Goal: Information Seeking & Learning: Understand process/instructions

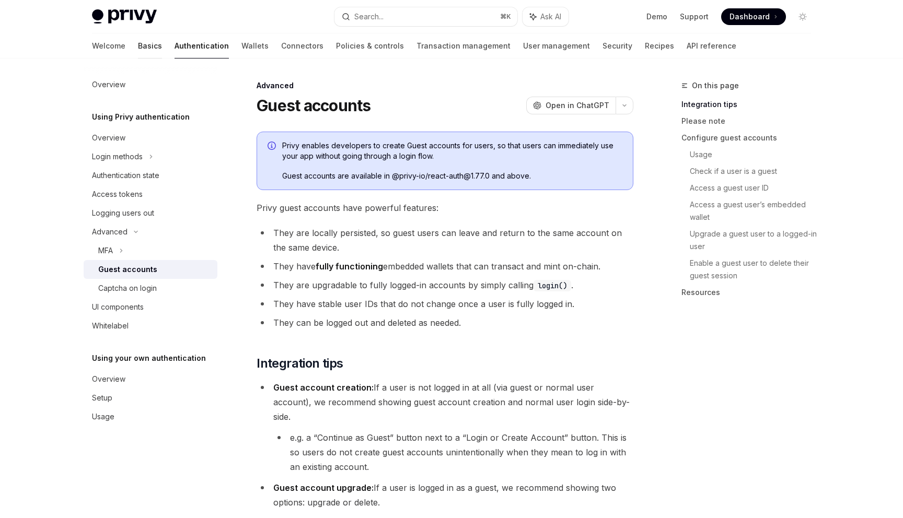
click at [138, 41] on link "Basics" at bounding box center [150, 45] width 24 height 25
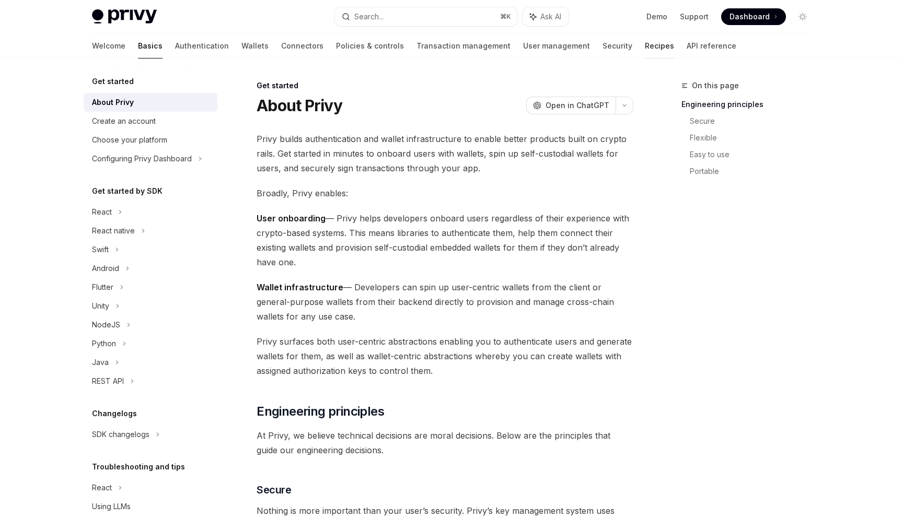
click at [645, 47] on link "Recipes" at bounding box center [659, 45] width 29 height 25
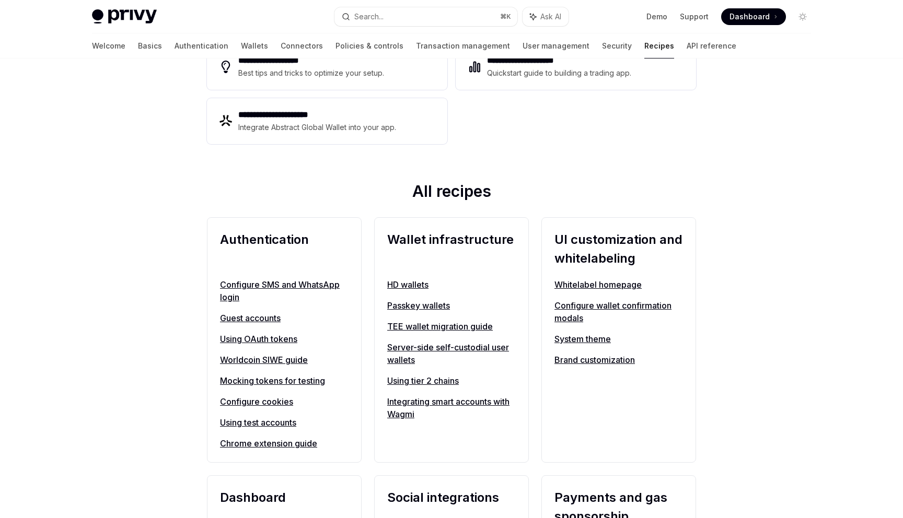
scroll to position [257, 0]
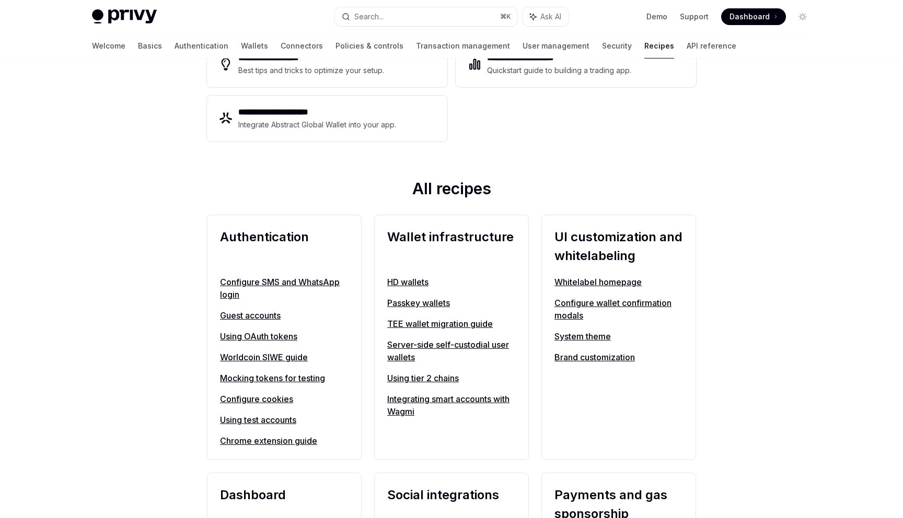
click at [264, 424] on link "Using test accounts" at bounding box center [284, 420] width 129 height 13
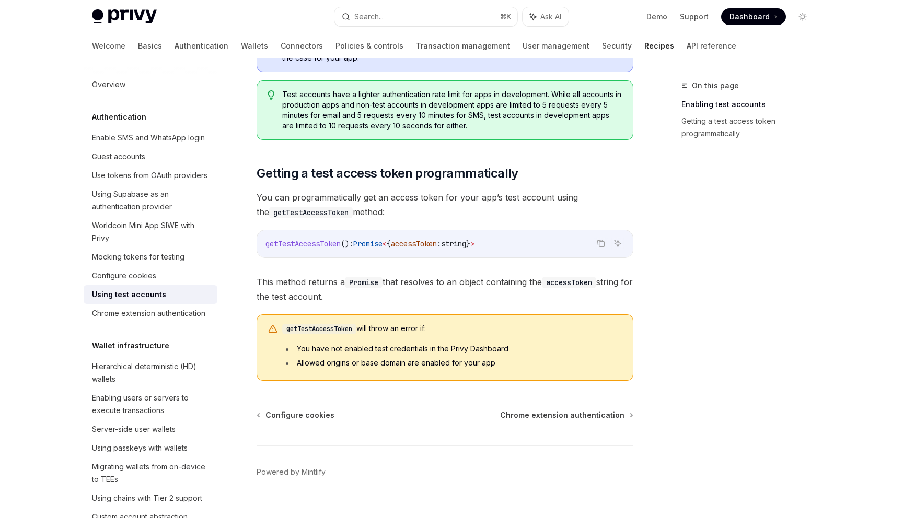
scroll to position [562, 0]
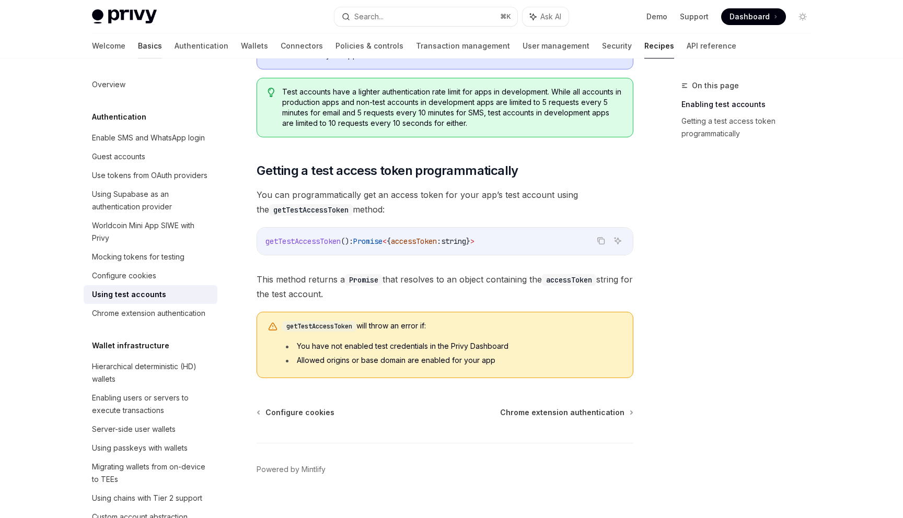
click at [138, 43] on link "Basics" at bounding box center [150, 45] width 24 height 25
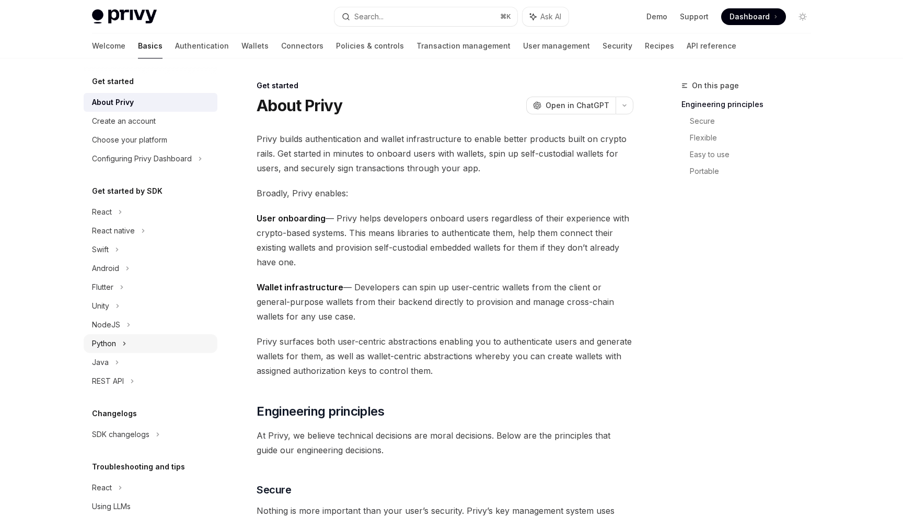
scroll to position [38, 0]
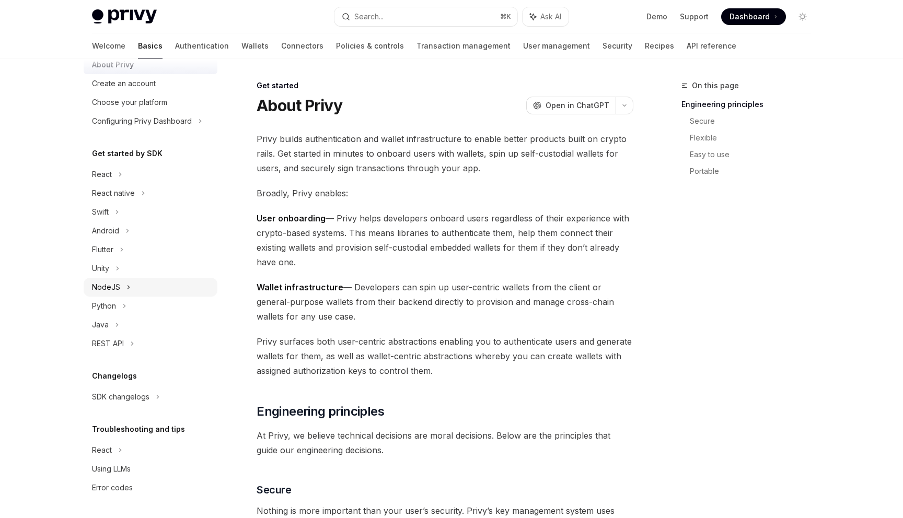
click at [115, 288] on div "NodeJS" at bounding box center [106, 287] width 28 height 13
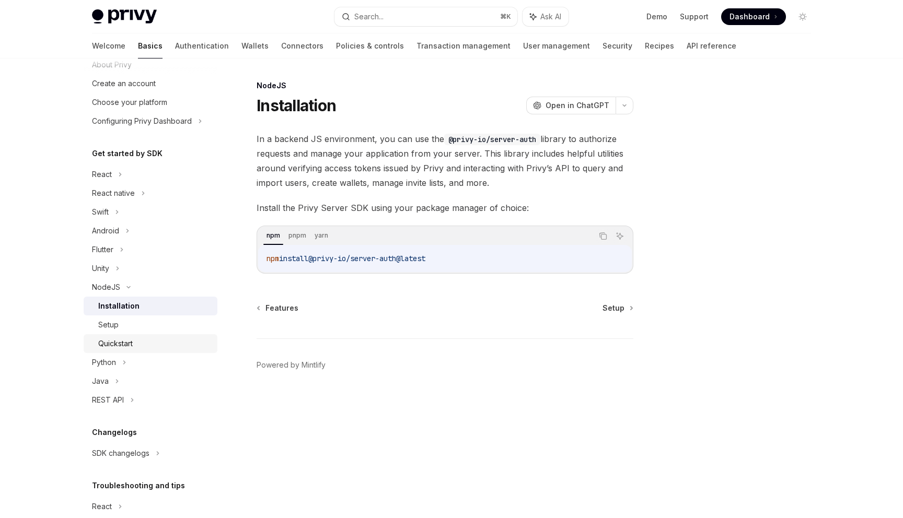
click at [117, 347] on div "Quickstart" at bounding box center [115, 344] width 34 height 13
type textarea "*"
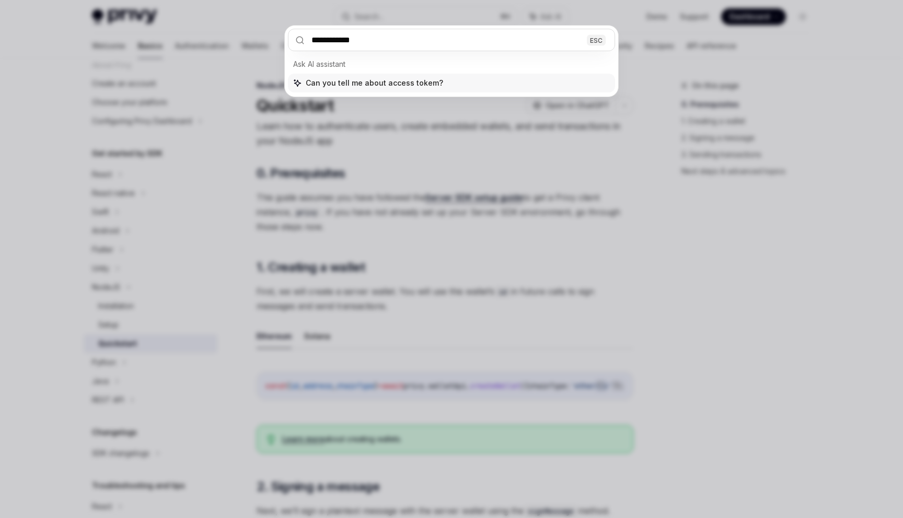
type input "**********"
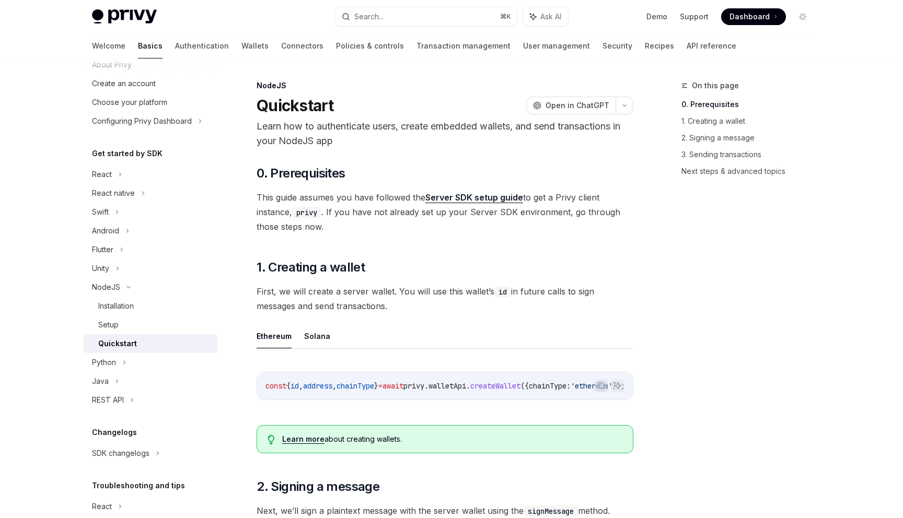
type textarea "*"
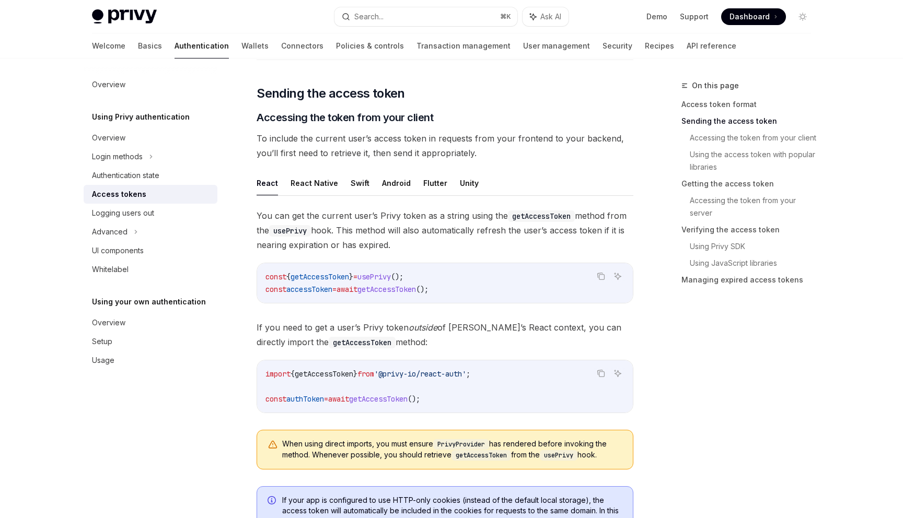
scroll to position [408, 0]
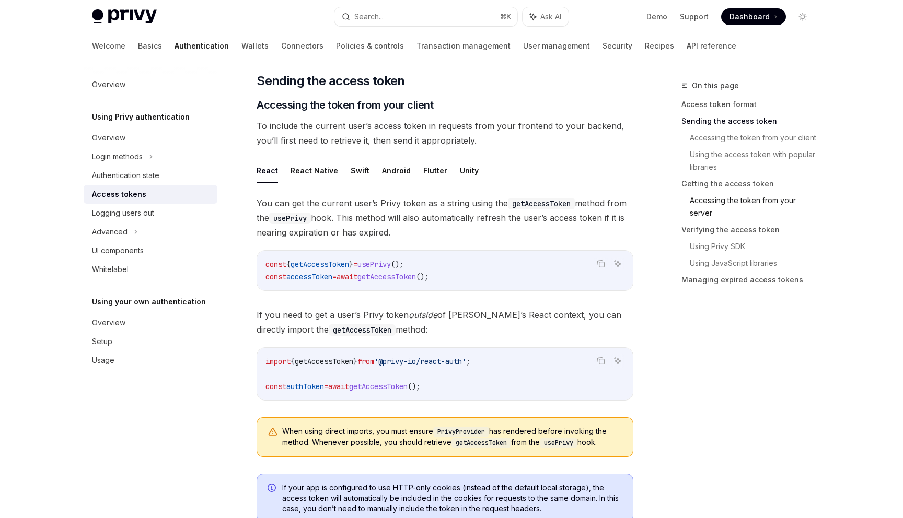
click at [727, 201] on link "Accessing the token from your server" at bounding box center [755, 206] width 130 height 29
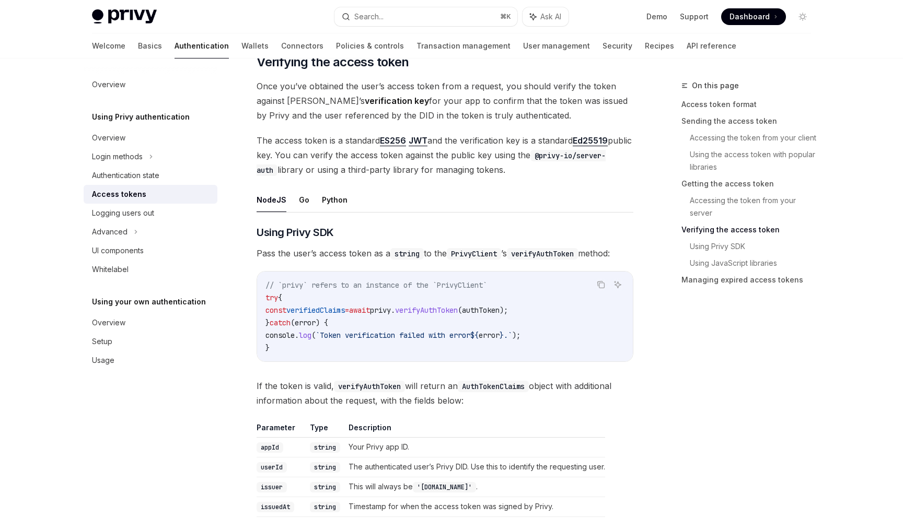
scroll to position [1569, 0]
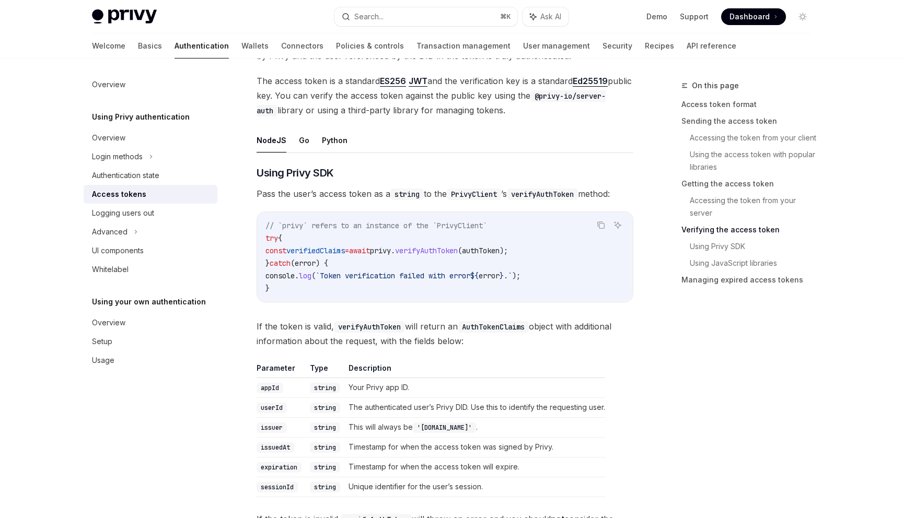
click at [391, 250] on span "privy" at bounding box center [380, 250] width 21 height 9
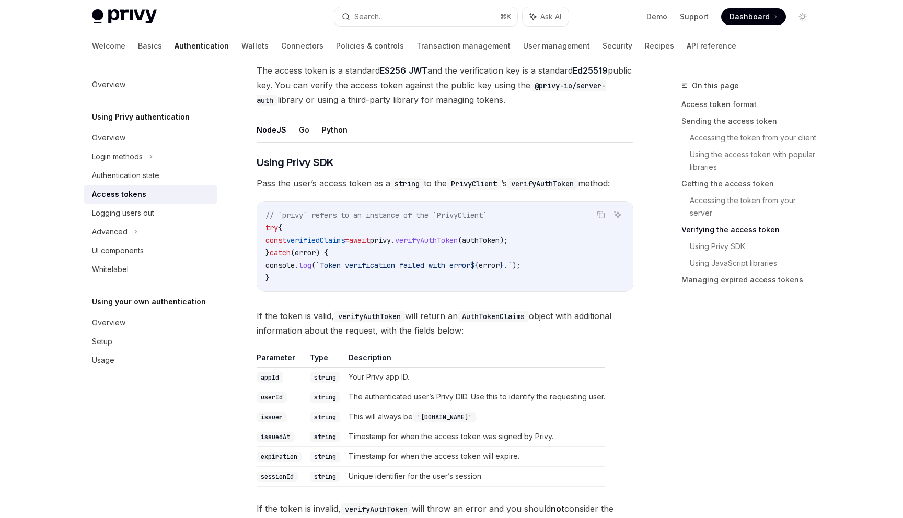
scroll to position [1581, 0]
click at [481, 181] on code "PrivyClient" at bounding box center [474, 182] width 54 height 11
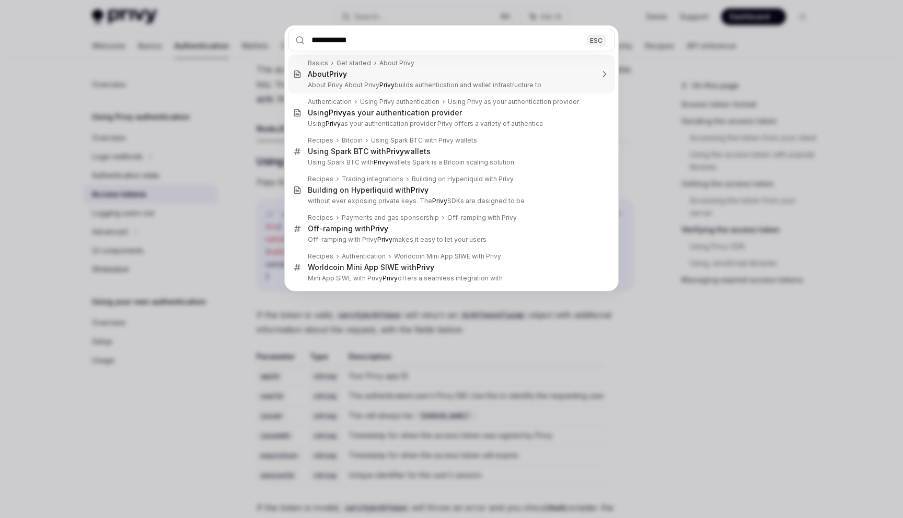
type input "**********"
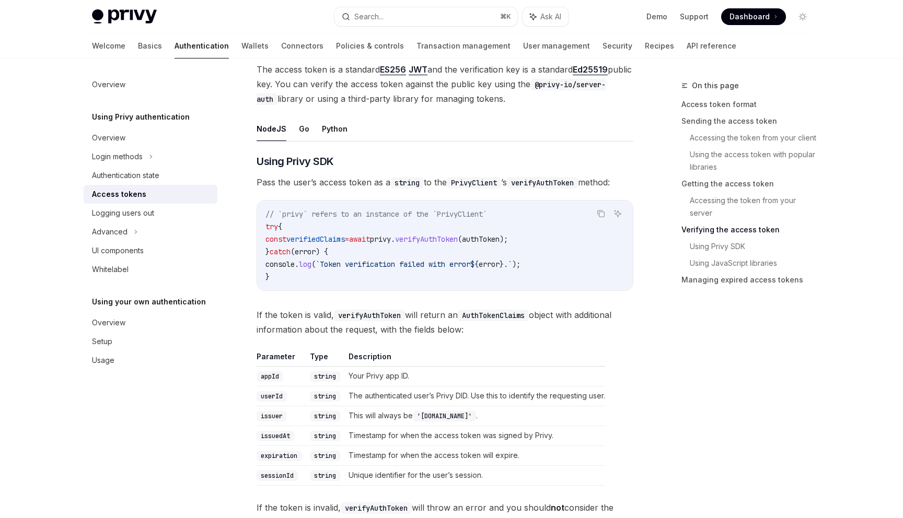
scroll to position [59, 0]
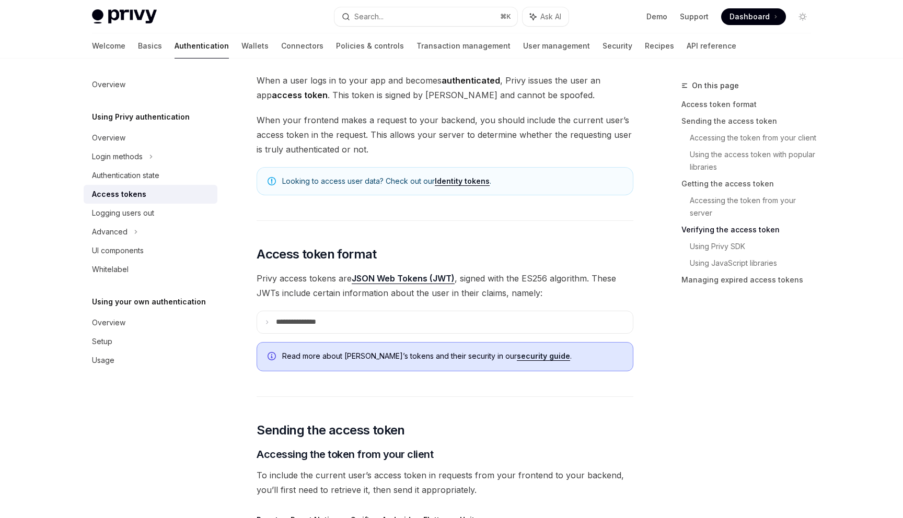
type textarea "*"
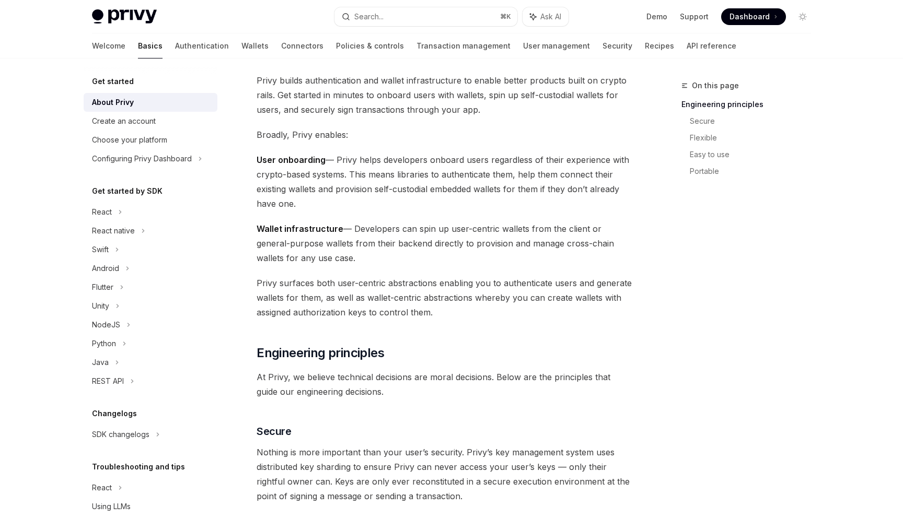
scroll to position [0, 0]
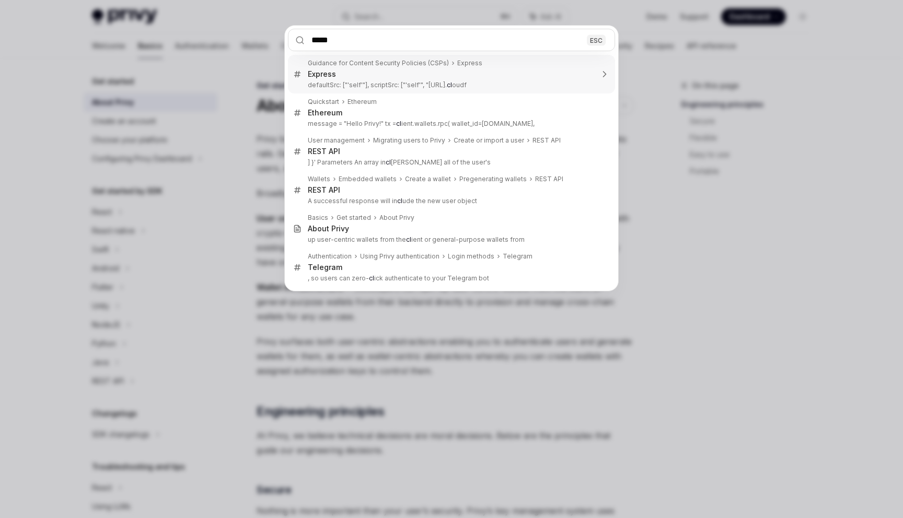
type input "******"
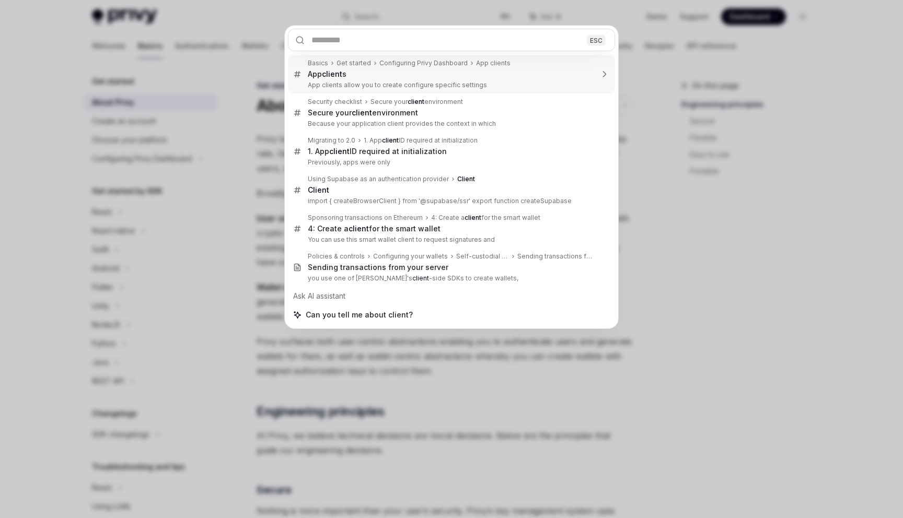
scroll to position [59, 0]
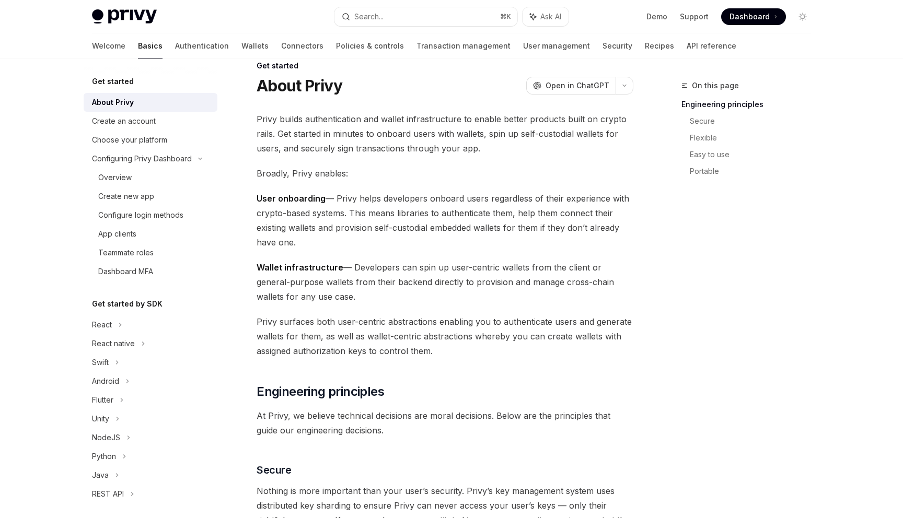
scroll to position [3, 0]
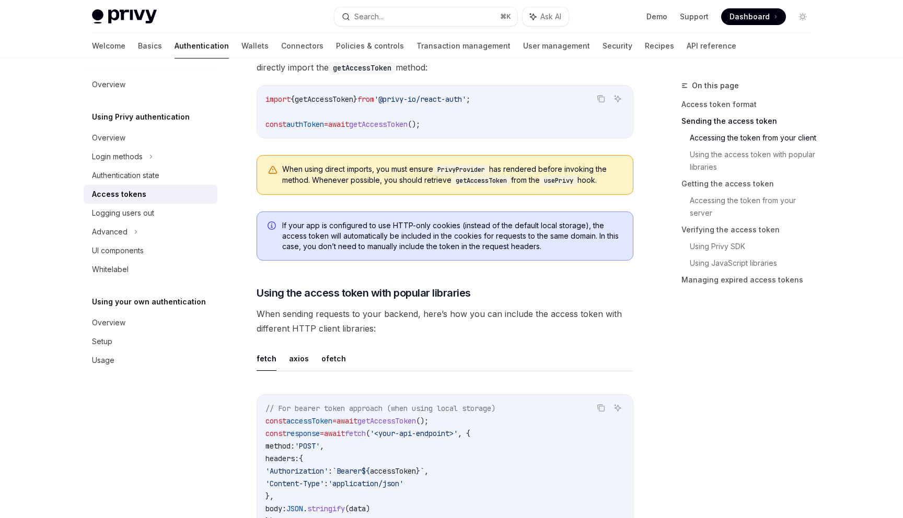
scroll to position [890, 0]
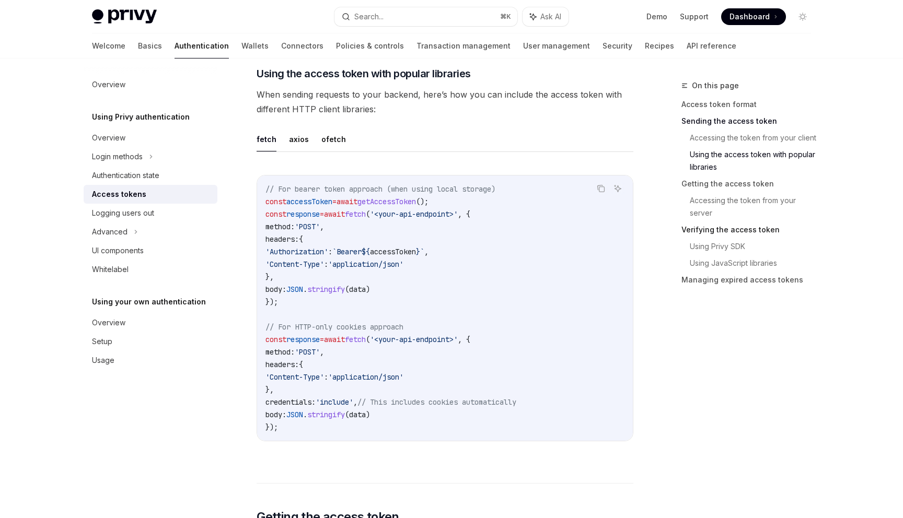
click at [707, 233] on link "Verifying the access token" at bounding box center [750, 230] width 138 height 17
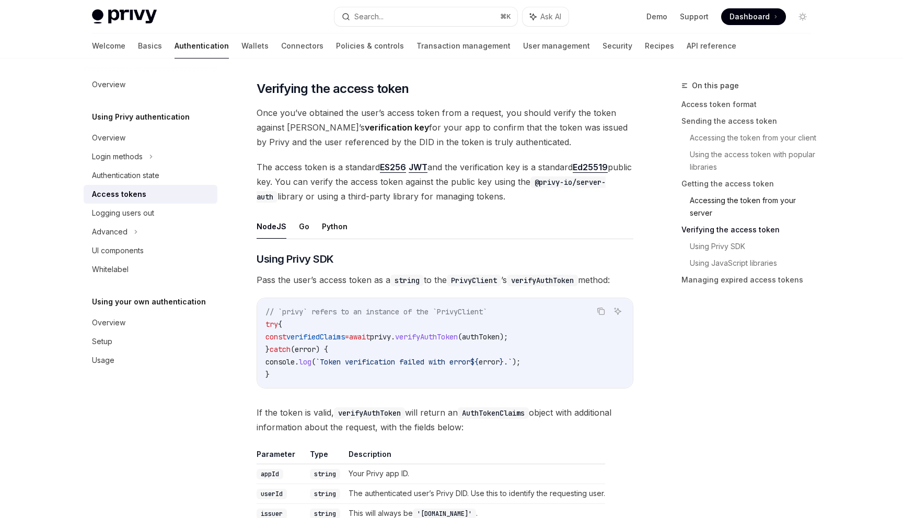
click at [709, 205] on link "Accessing the token from your server" at bounding box center [755, 206] width 130 height 29
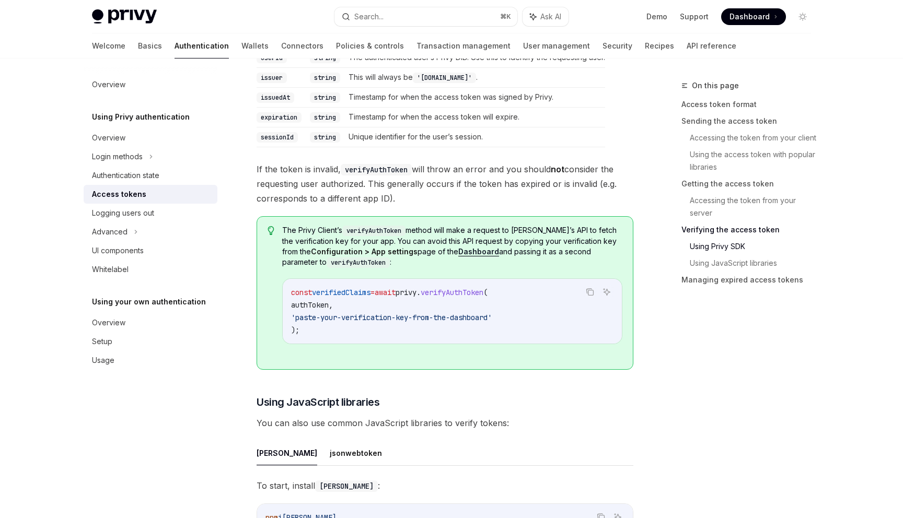
scroll to position [1922, 0]
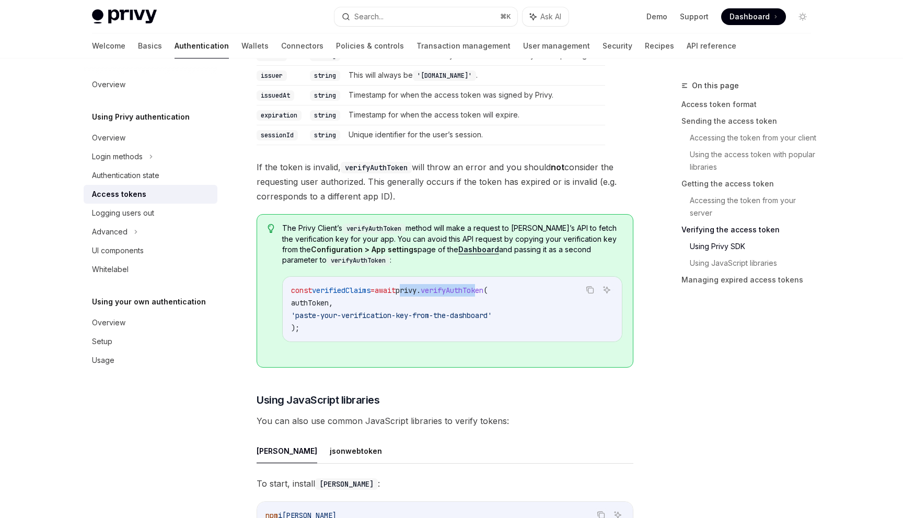
drag, startPoint x: 419, startPoint y: 290, endPoint x: 502, endPoint y: 290, distance: 83.6
click at [488, 290] on span "const verifiedClaims = await privy . [GEOGRAPHIC_DATA] (" at bounding box center [389, 290] width 196 height 9
copy span "privy . verifyAuthTok"
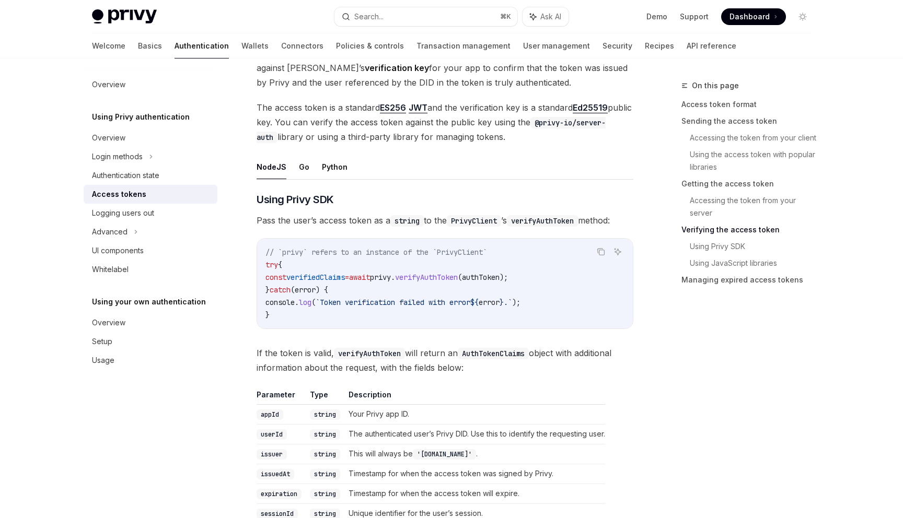
scroll to position [1537, 0]
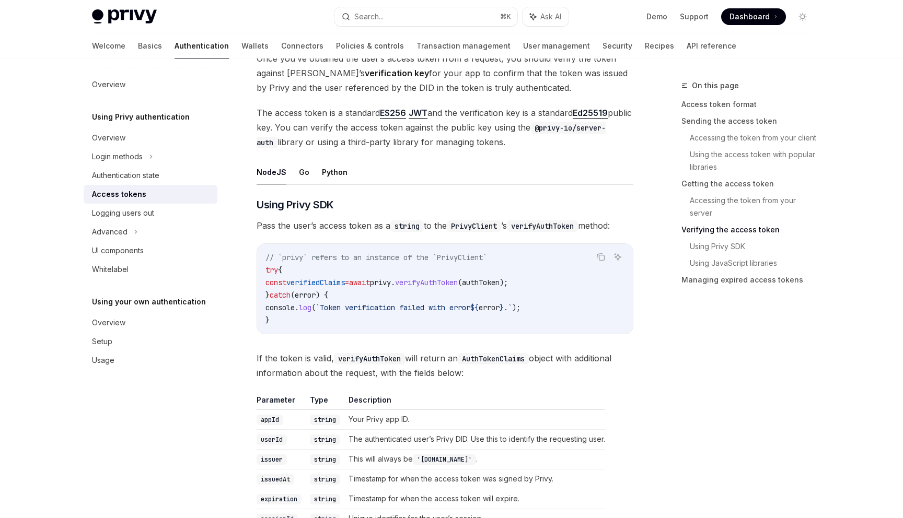
click at [482, 225] on code "PrivyClient" at bounding box center [474, 226] width 54 height 11
click at [514, 244] on div "Copy Ask AI // `privy` refers to an instance of the `PrivyClient` try { const v…" at bounding box center [445, 289] width 377 height 91
drag, startPoint x: 506, startPoint y: 224, endPoint x: 458, endPoint y: 222, distance: 48.1
click at [458, 222] on code "PrivyClient" at bounding box center [474, 226] width 54 height 11
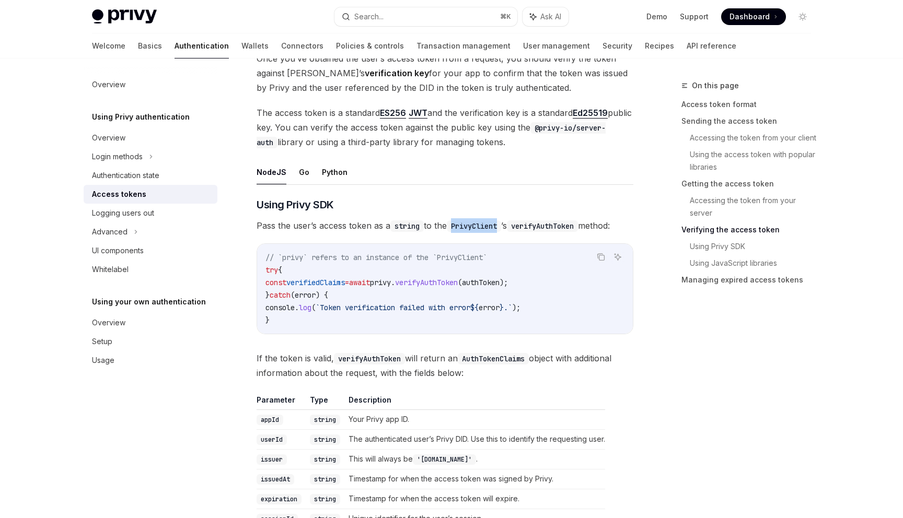
copy code "PrivyClient"
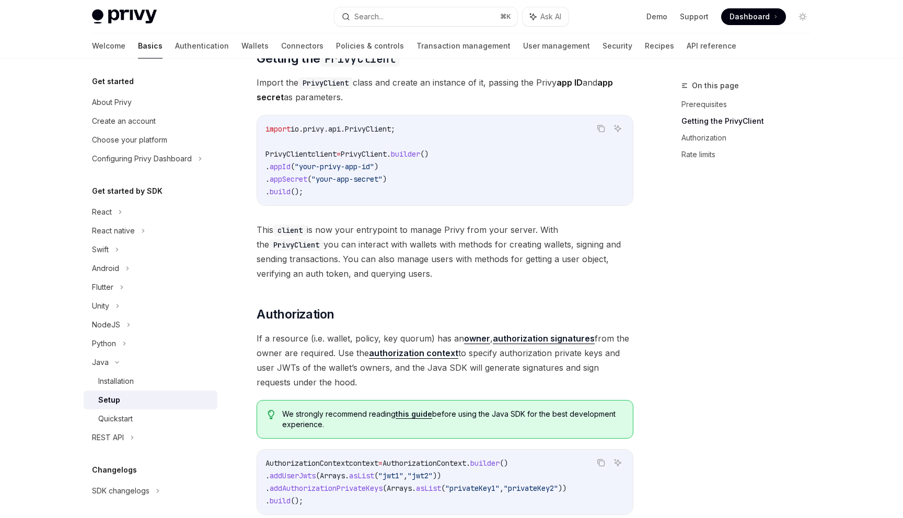
scroll to position [160, 0]
click at [120, 328] on div "NodeJS" at bounding box center [151, 325] width 134 height 19
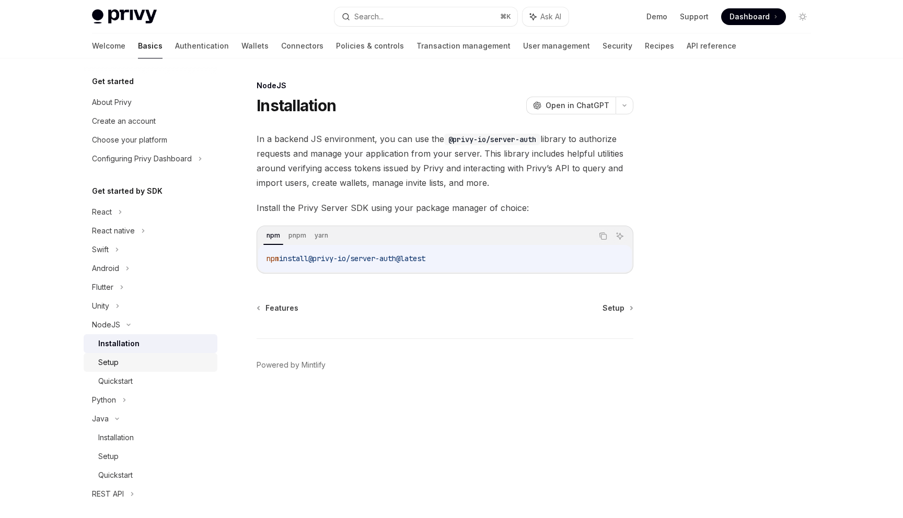
click at [123, 363] on div "Setup" at bounding box center [154, 362] width 113 height 13
type textarea "*"
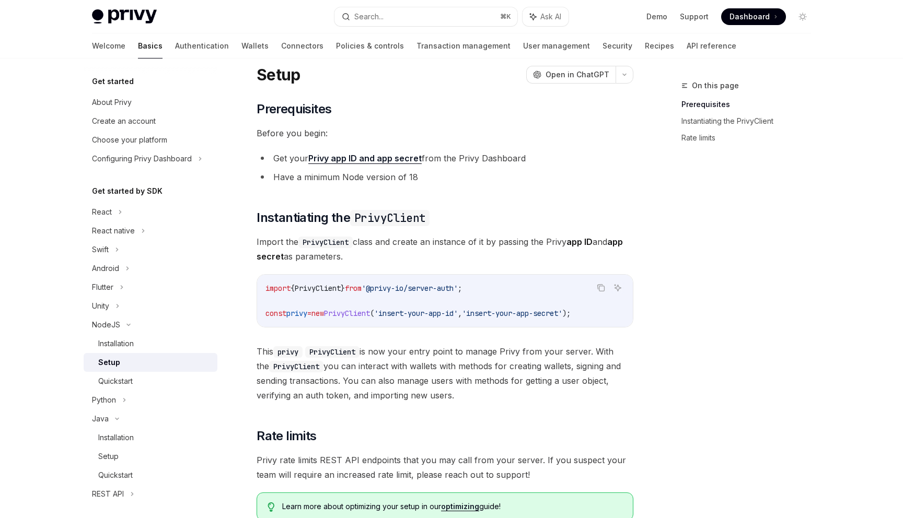
scroll to position [30, 0]
